Goal: Find specific page/section: Find specific page/section

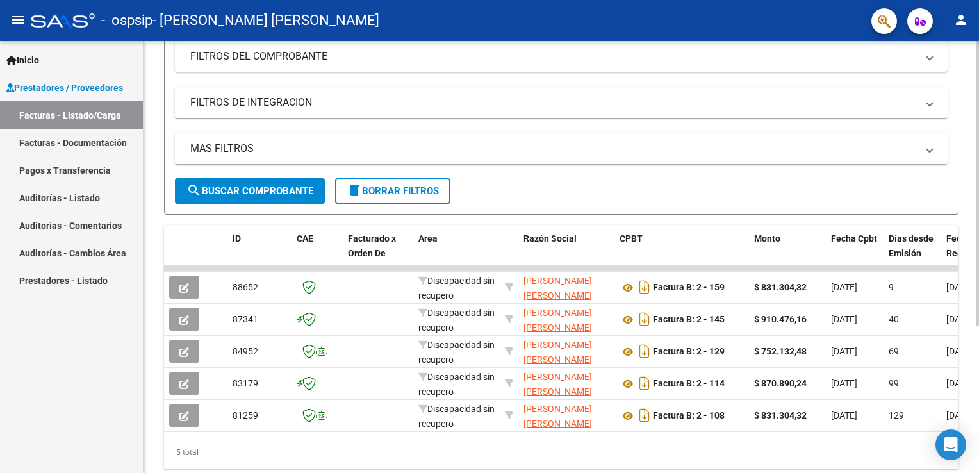
scroll to position [185, 0]
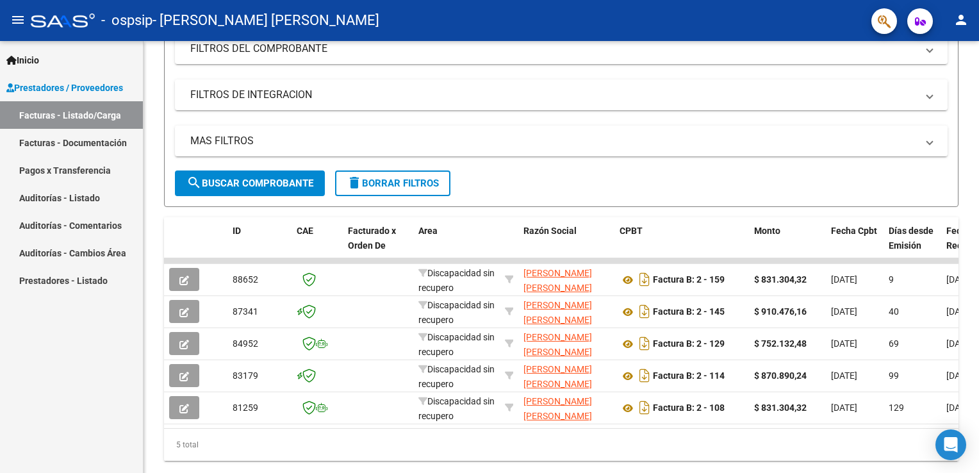
click at [83, 129] on link "Facturas - Documentación" at bounding box center [71, 143] width 143 height 28
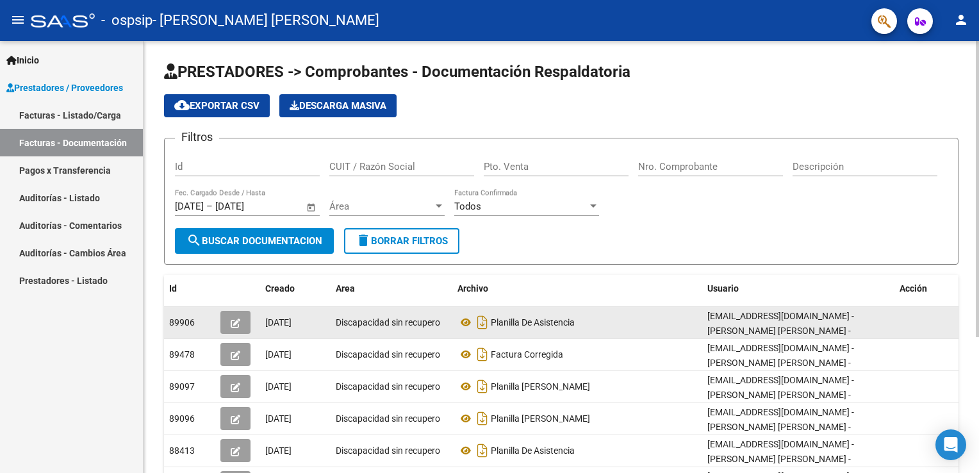
click at [174, 322] on span "89906" at bounding box center [182, 322] width 26 height 10
click at [309, 329] on datatable-body-cell "[DATE]" at bounding box center [295, 322] width 70 height 31
drag, startPoint x: 309, startPoint y: 329, endPoint x: 237, endPoint y: 320, distance: 73.0
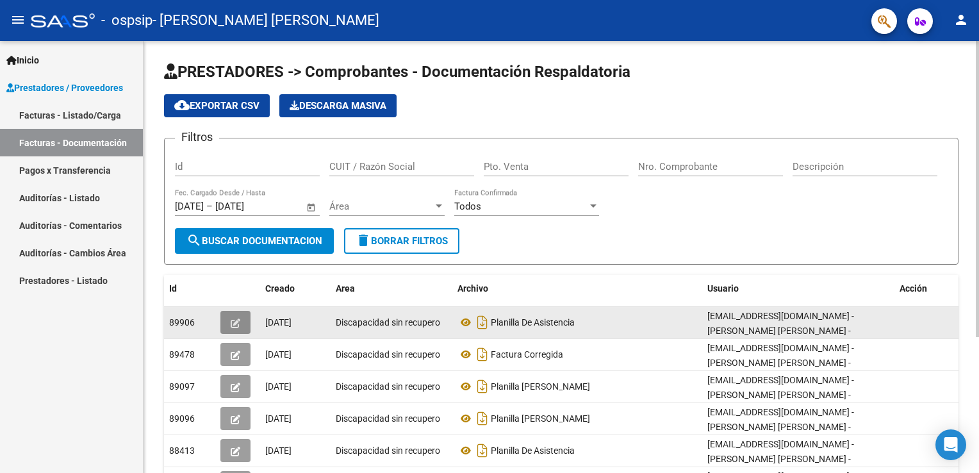
click at [237, 320] on icon "button" at bounding box center [236, 323] width 10 height 10
